Goal: Use online tool/utility: Utilize a website feature to perform a specific function

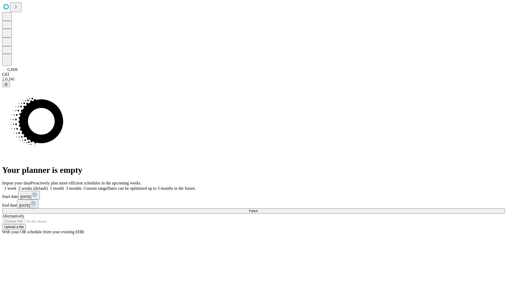
click at [258, 209] on span "Fetch" at bounding box center [253, 211] width 9 height 4
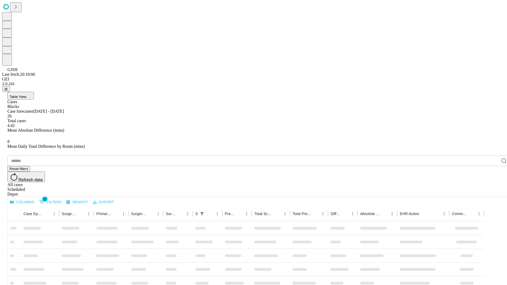
click at [26, 95] on span "Table View" at bounding box center [18, 97] width 17 height 4
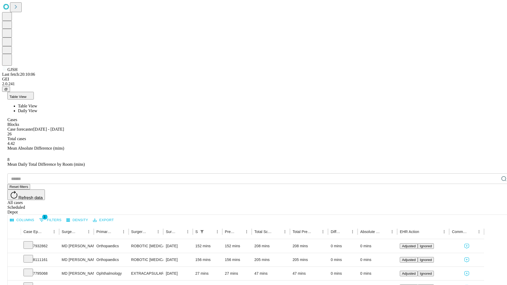
click at [37, 109] on span "Daily View" at bounding box center [27, 111] width 19 height 4
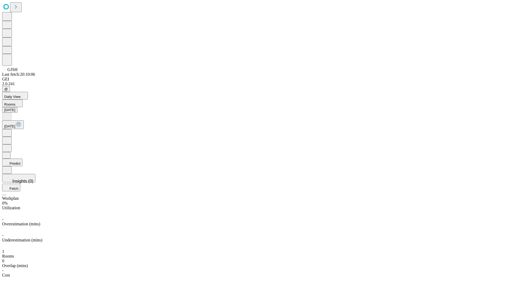
click at [22, 159] on button "Predict" at bounding box center [12, 163] width 20 height 8
